Goal: Information Seeking & Learning: Learn about a topic

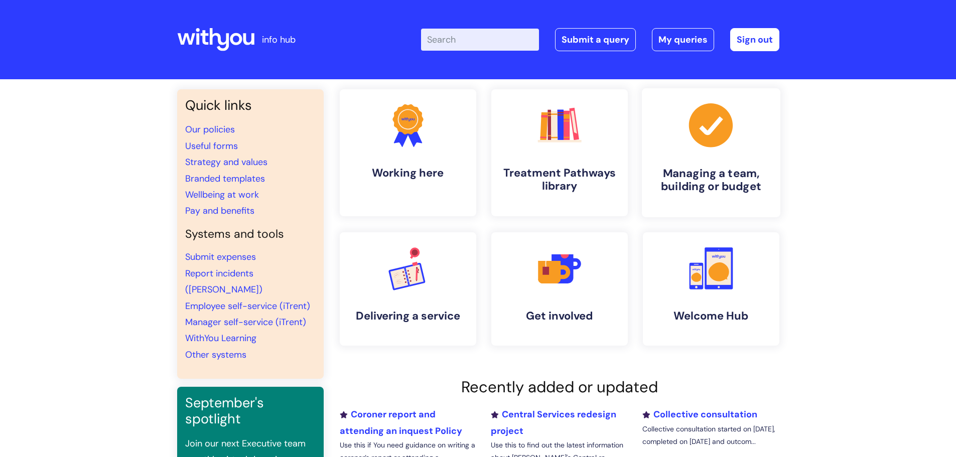
click at [702, 177] on h4 "Managing a team, building or budget" at bounding box center [711, 180] width 122 height 27
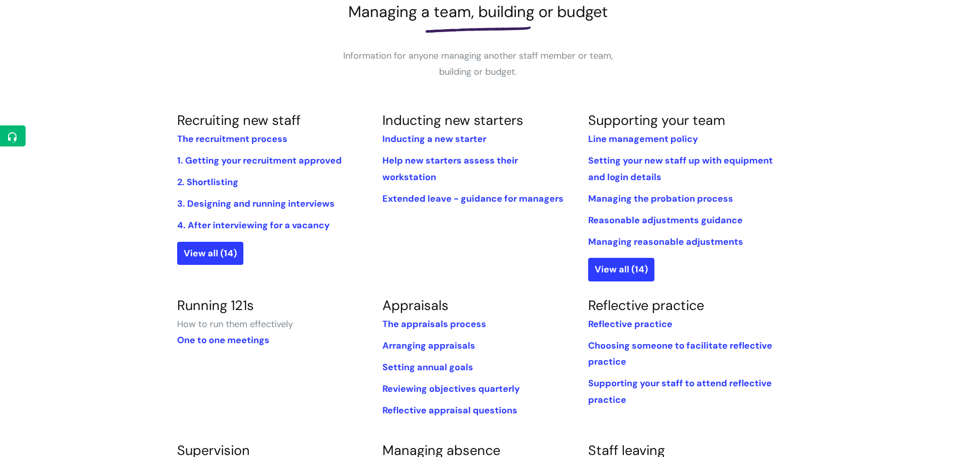
scroll to position [150, 0]
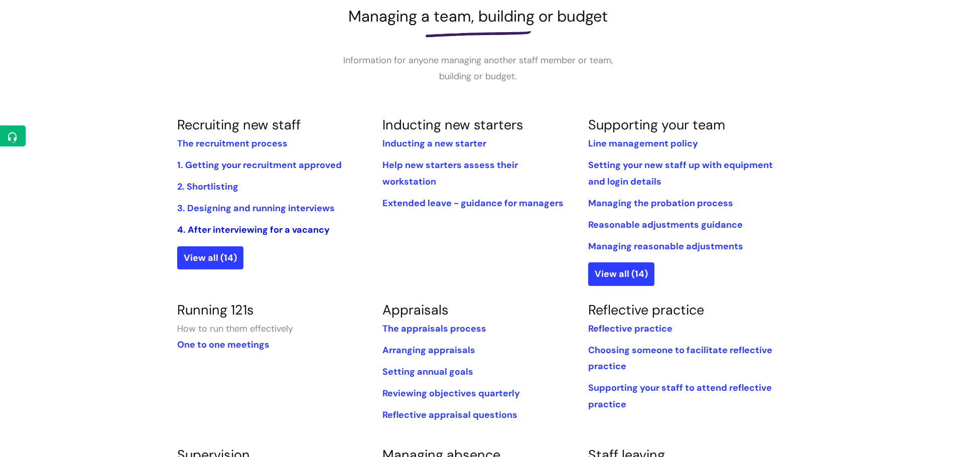
click at [255, 228] on link "4. After interviewing for a vacancy" at bounding box center [253, 230] width 153 height 12
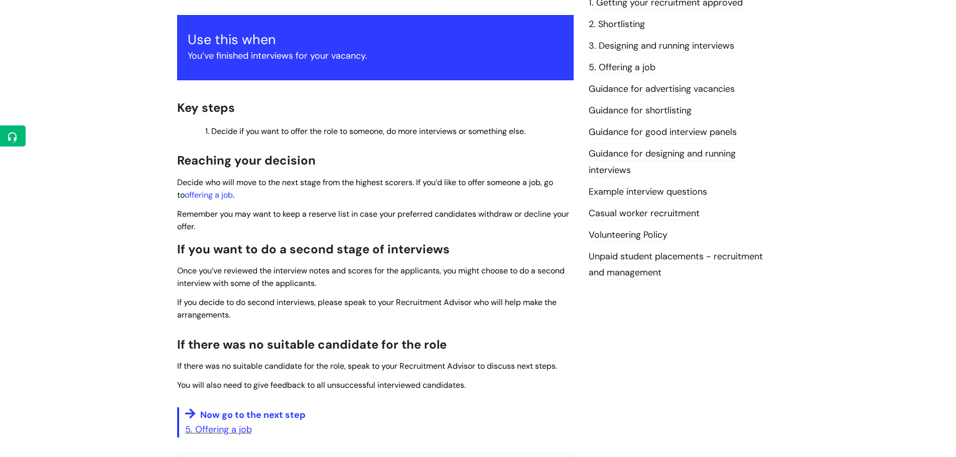
scroll to position [201, 0]
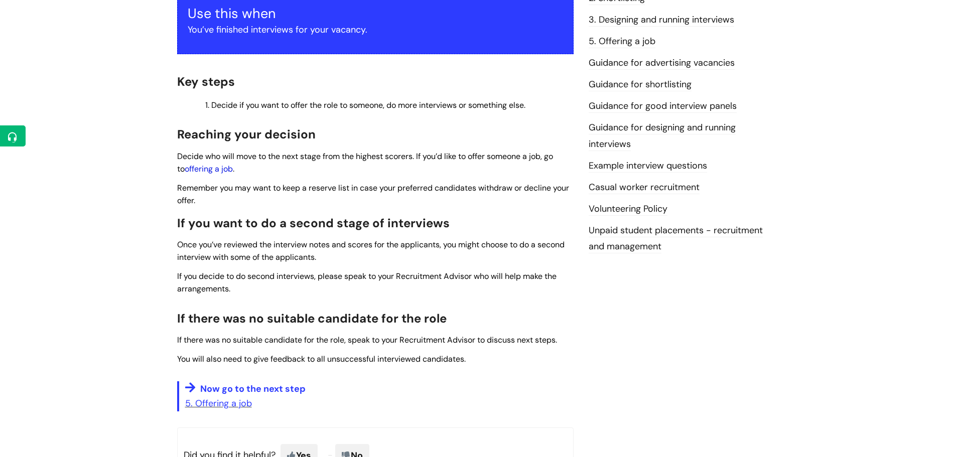
click at [220, 169] on link "offering a job" at bounding box center [209, 169] width 48 height 11
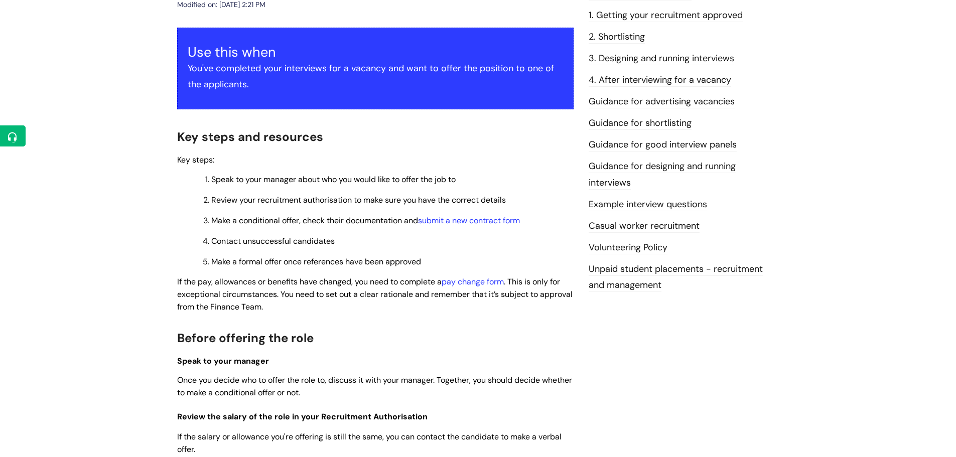
scroll to position [150, 0]
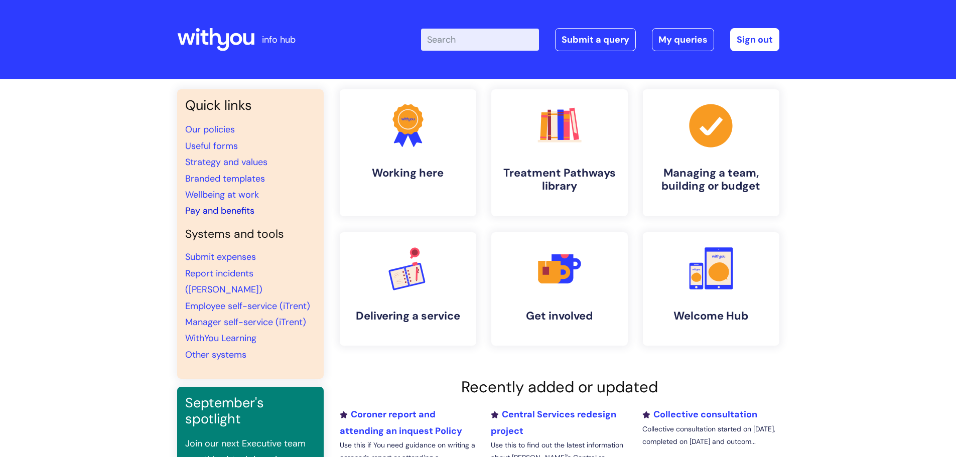
click at [225, 209] on link "Pay and benefits" at bounding box center [219, 211] width 69 height 12
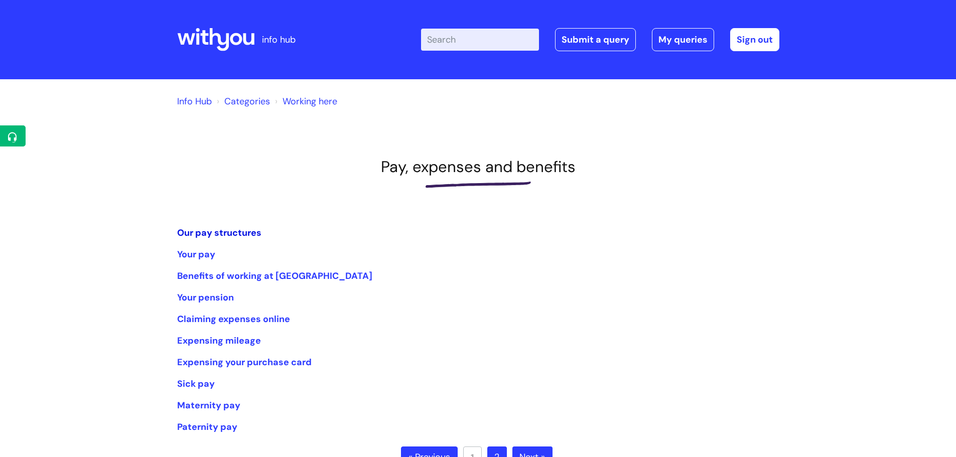
click at [235, 233] on link "Our pay structures" at bounding box center [219, 233] width 84 height 12
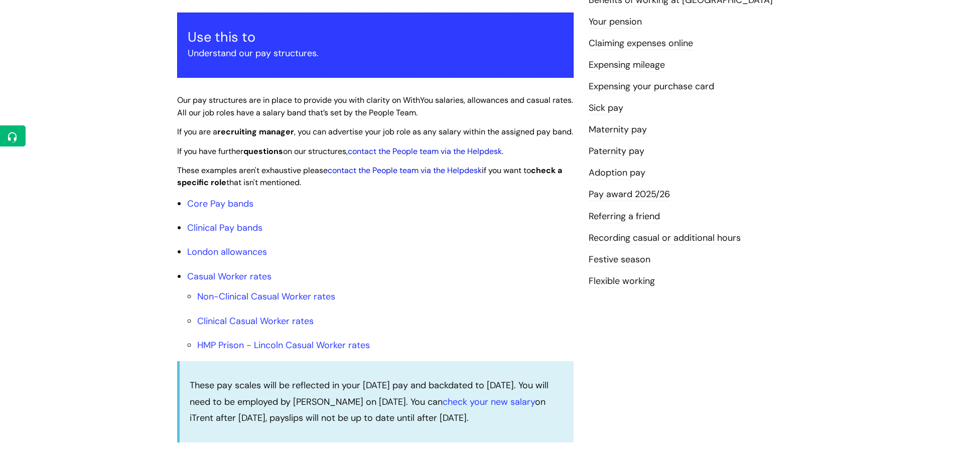
scroll to position [201, 0]
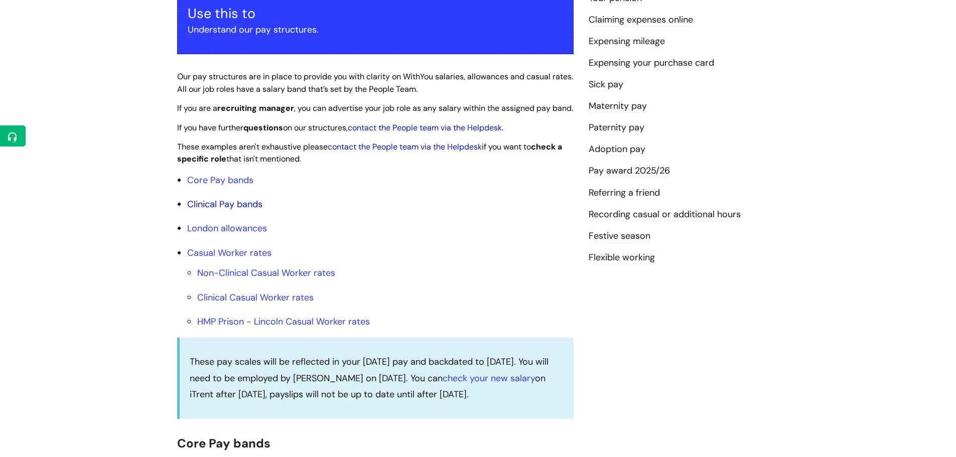
click at [248, 210] on link "Clinical Pay bands" at bounding box center [224, 204] width 75 height 12
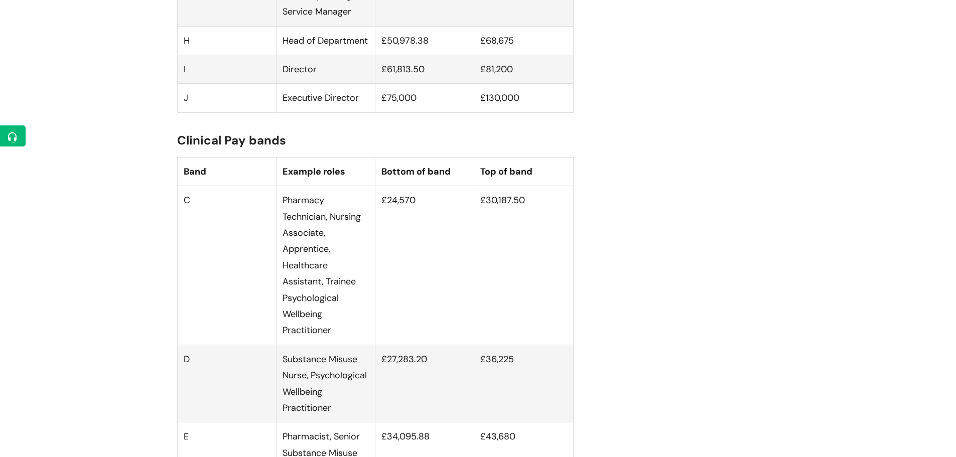
scroll to position [868, 0]
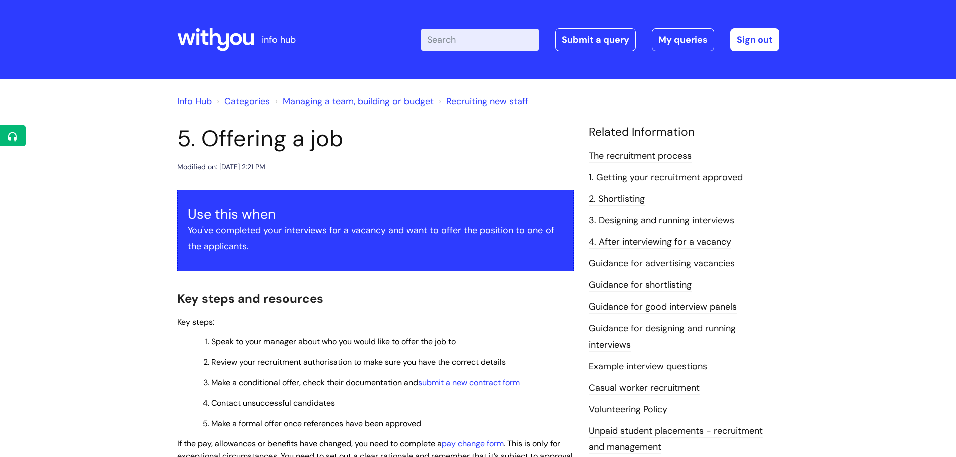
scroll to position [150, 0]
